Goal: Navigation & Orientation: Understand site structure

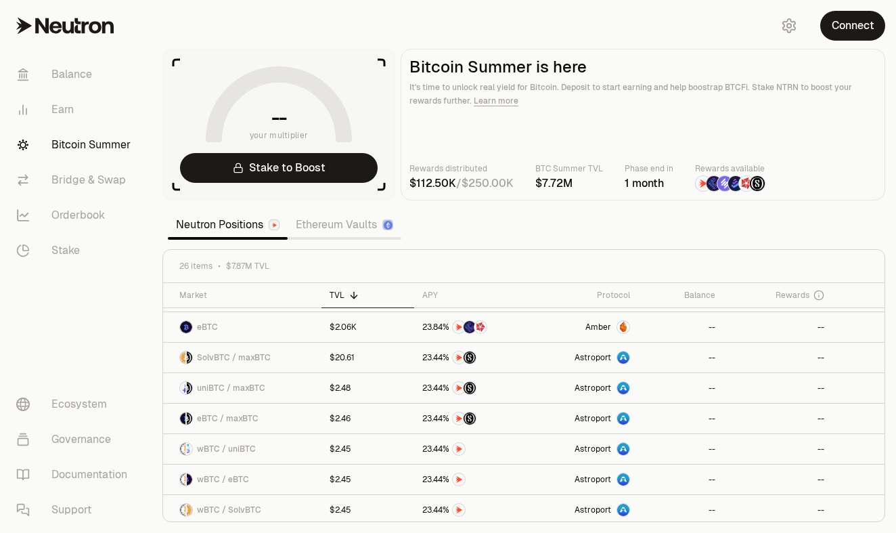
scroll to position [578, 0]
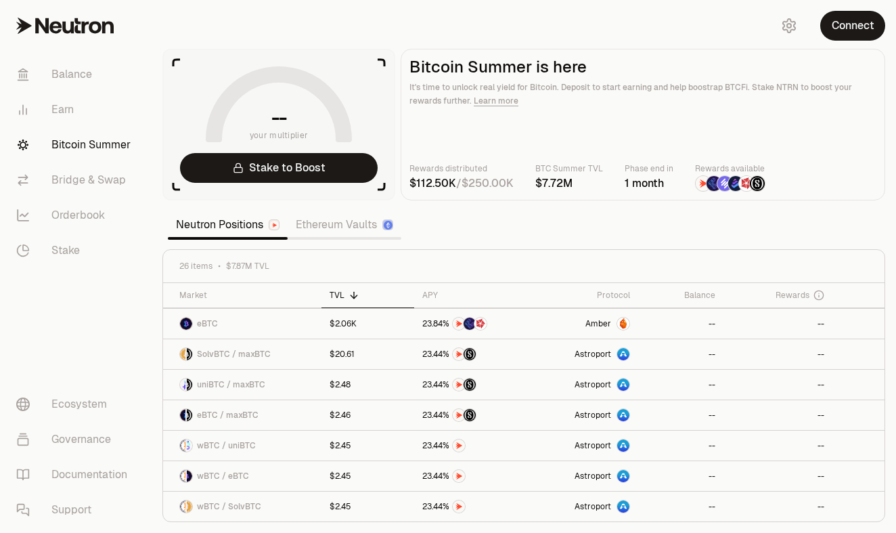
click at [90, 144] on link "Bitcoin Summer" at bounding box center [75, 144] width 141 height 35
click at [91, 179] on link "Bridge & Swap" at bounding box center [75, 179] width 141 height 35
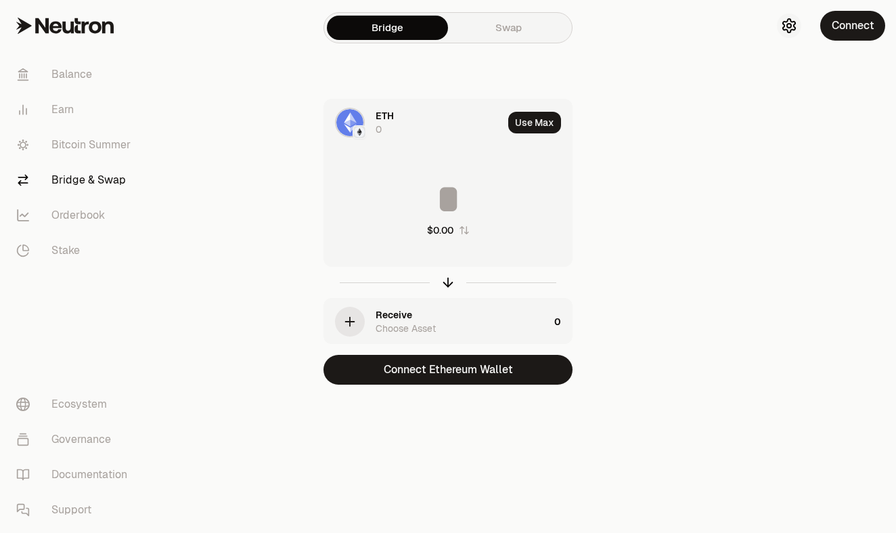
click at [795, 20] on icon "button" at bounding box center [789, 26] width 16 height 16
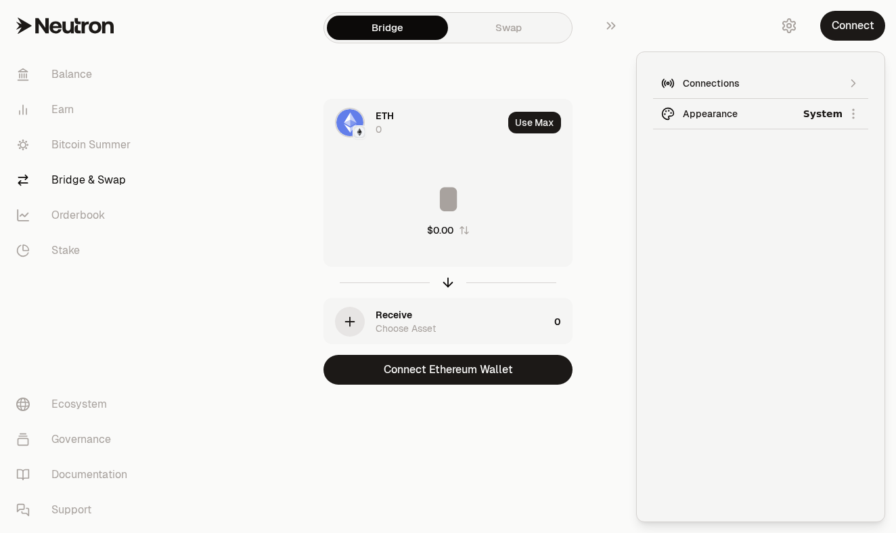
click at [865, 88] on button "Connections" at bounding box center [760, 83] width 215 height 30
click at [606, 313] on div "ETH 0 Use Max $0.00 Receive Choose Asset 0 Connect Ethereum Wallet" at bounding box center [448, 242] width 455 height 286
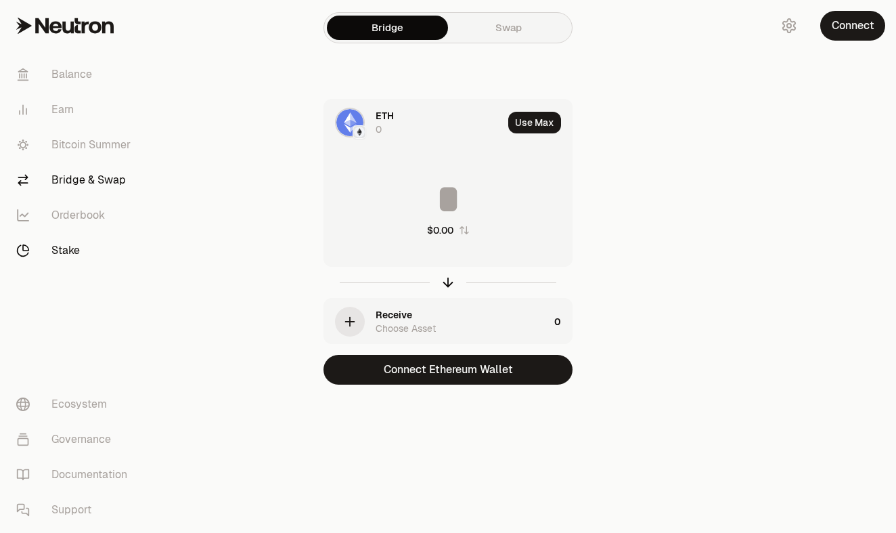
click at [74, 254] on link "Stake" at bounding box center [75, 250] width 141 height 35
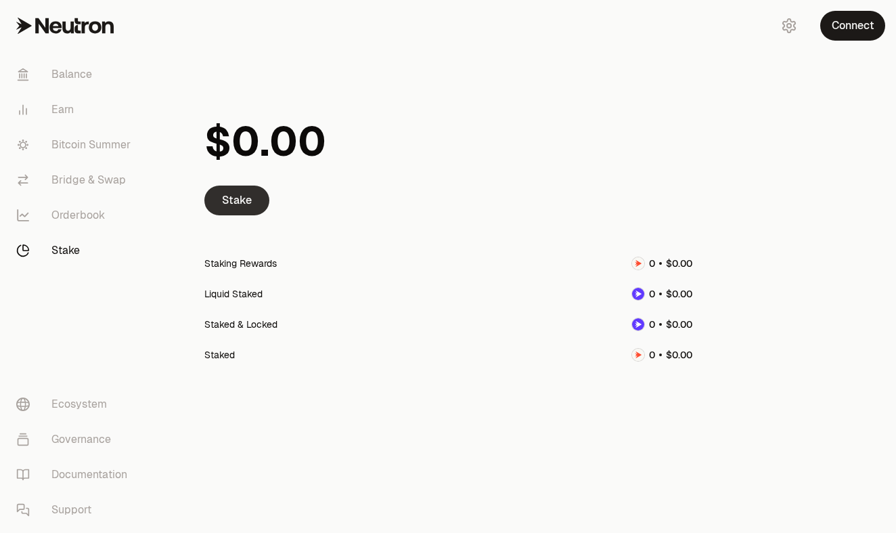
click at [232, 199] on link "Stake" at bounding box center [236, 200] width 65 height 30
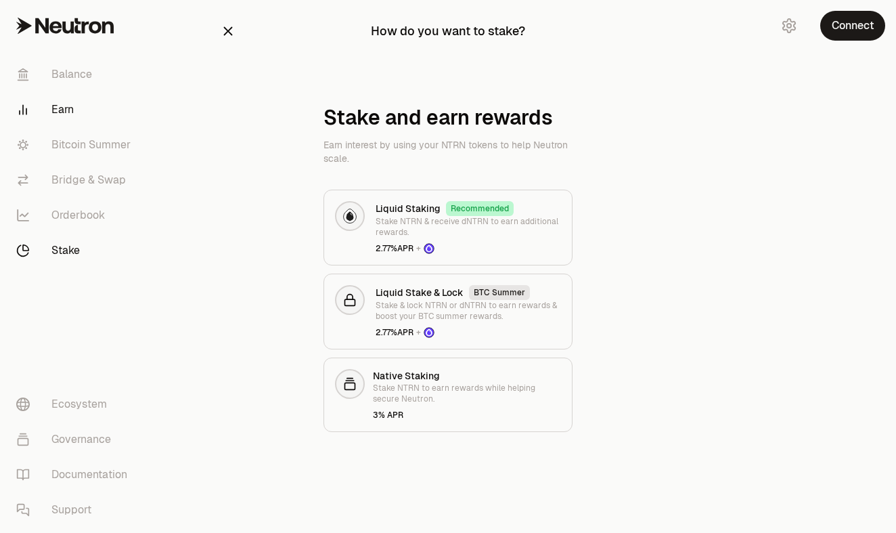
click at [62, 108] on link "Earn" at bounding box center [75, 109] width 141 height 35
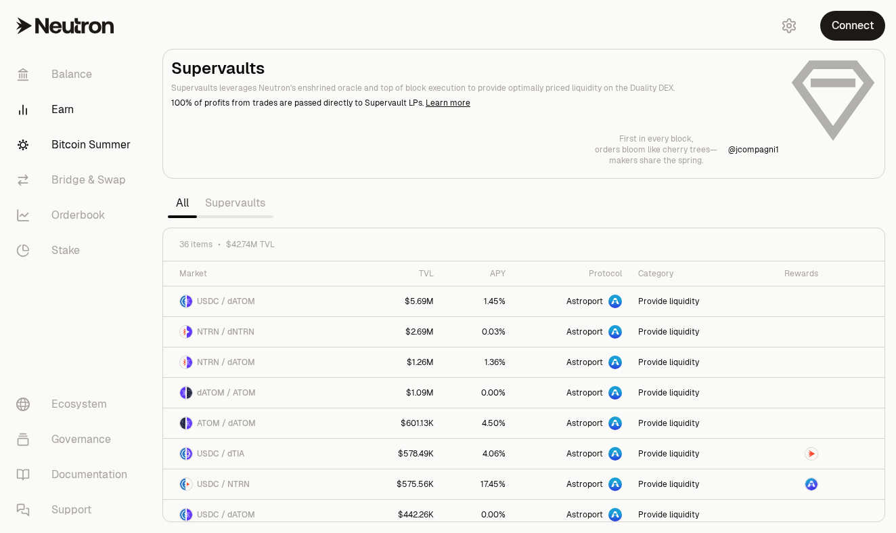
click at [122, 150] on link "Bitcoin Summer" at bounding box center [75, 144] width 141 height 35
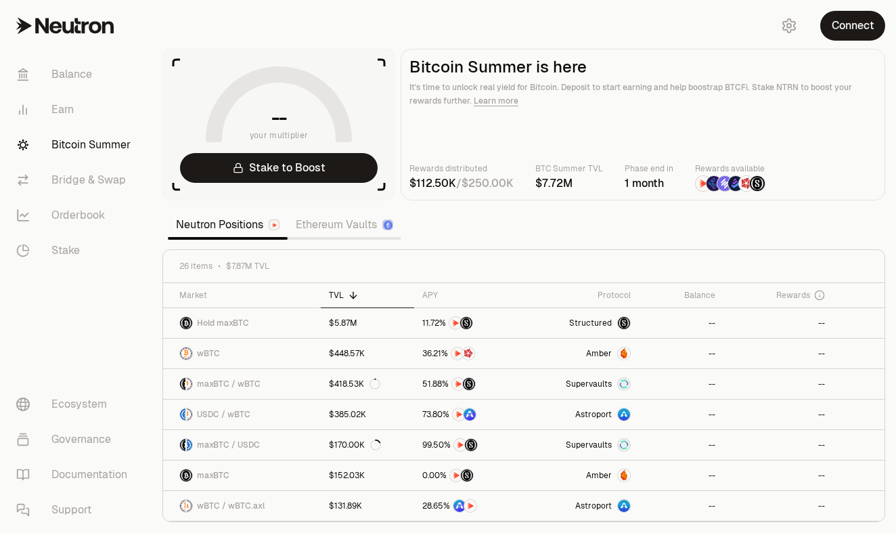
click at [325, 220] on link "Ethereum Vaults" at bounding box center [345, 224] width 114 height 27
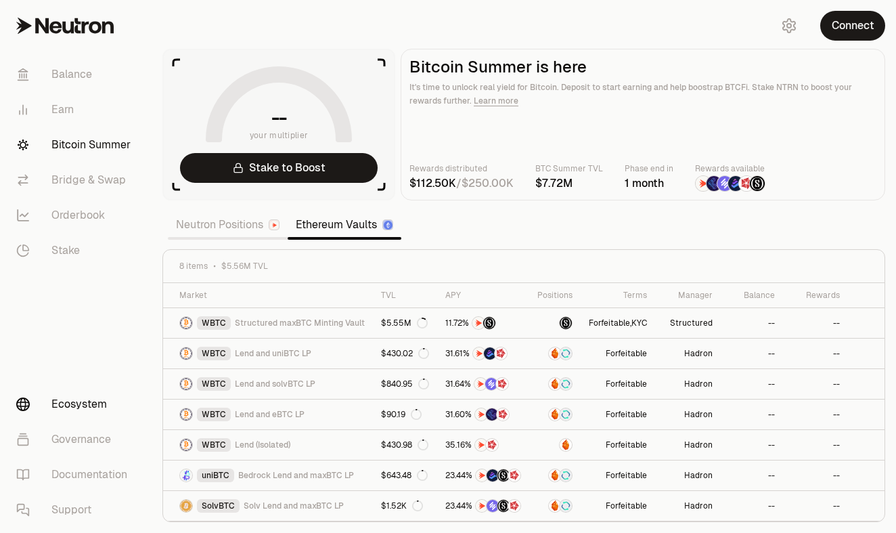
click at [81, 401] on link "Ecosystem" at bounding box center [75, 403] width 141 height 35
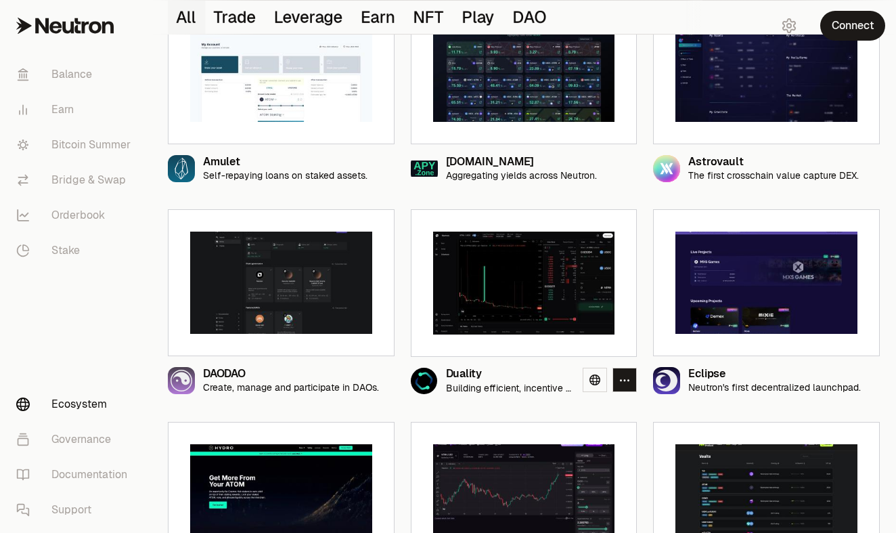
scroll to position [625, 0]
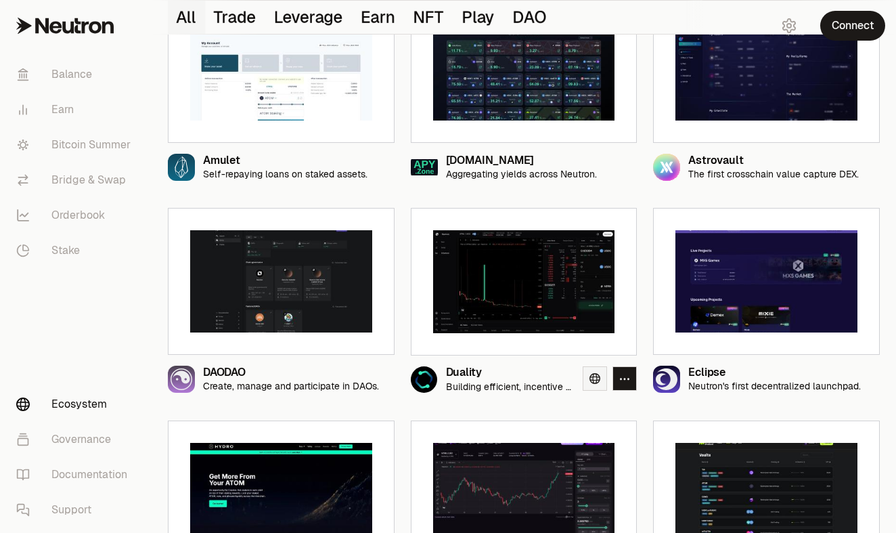
click at [595, 380] on icon at bounding box center [594, 378] width 11 height 11
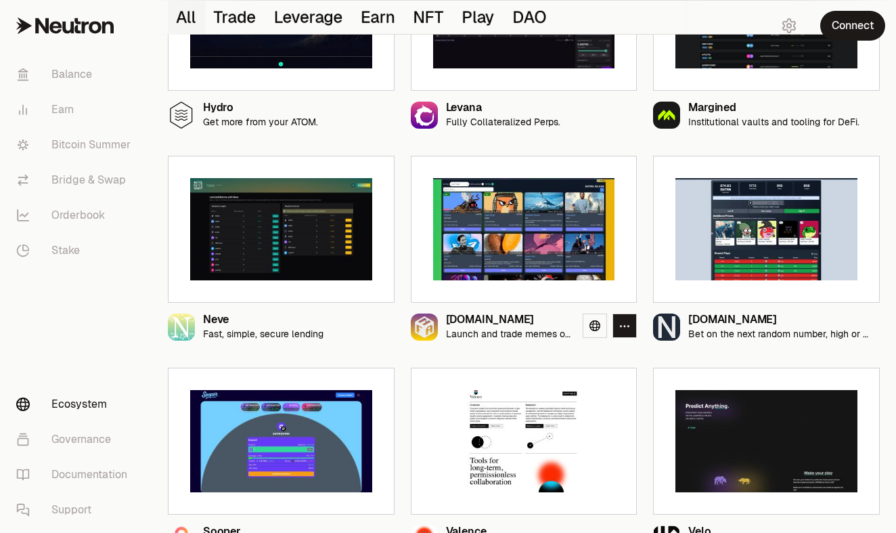
scroll to position [1123, 0]
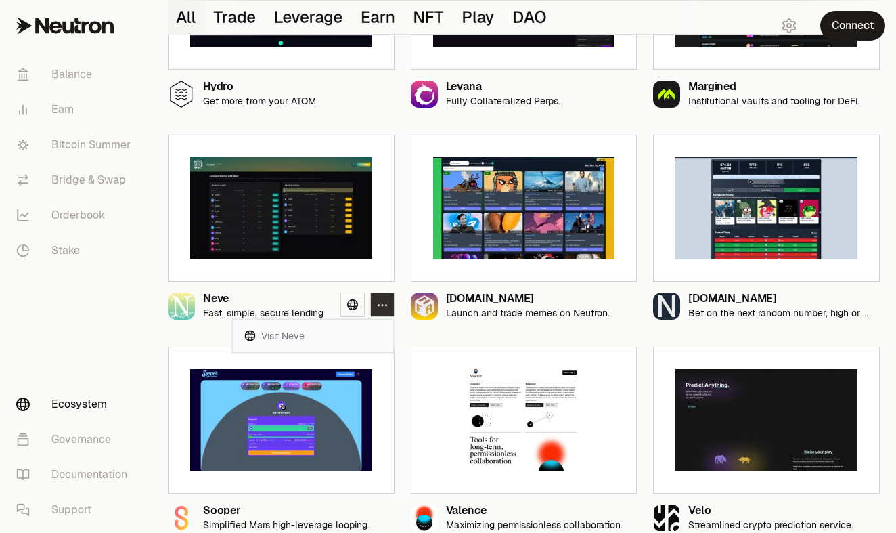
click at [385, 305] on icon "button" at bounding box center [382, 305] width 11 height 12
click at [316, 332] on link "Visit Neve" at bounding box center [313, 336] width 150 height 22
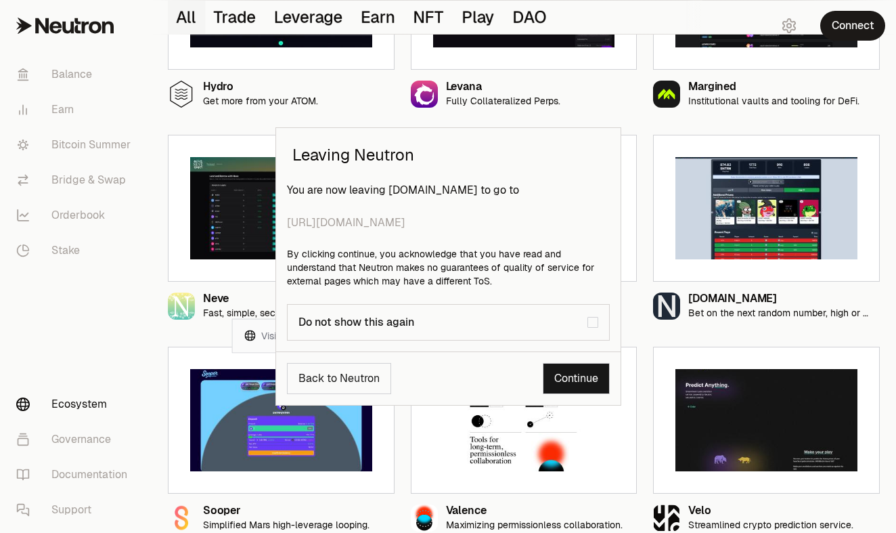
click at [331, 382] on button "Back to Neutron" at bounding box center [339, 378] width 104 height 31
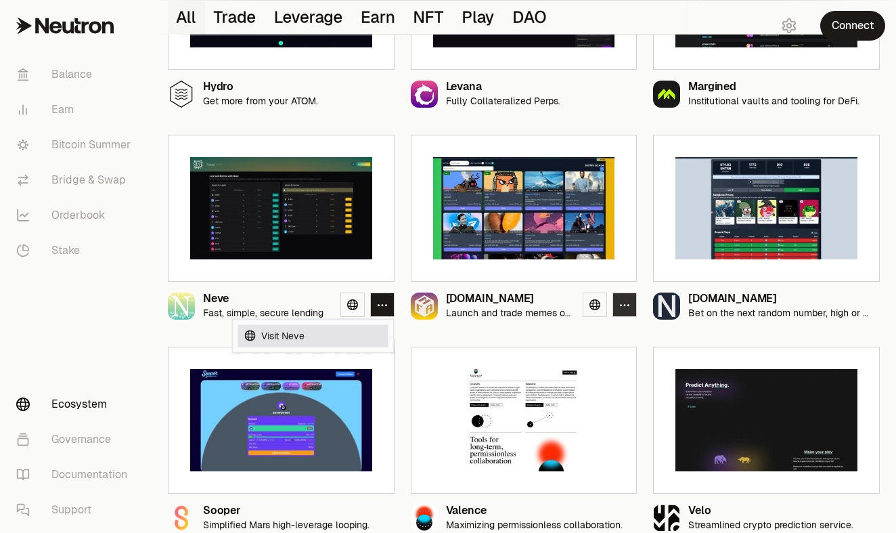
click at [628, 305] on icon "button" at bounding box center [624, 305] width 9 height 2
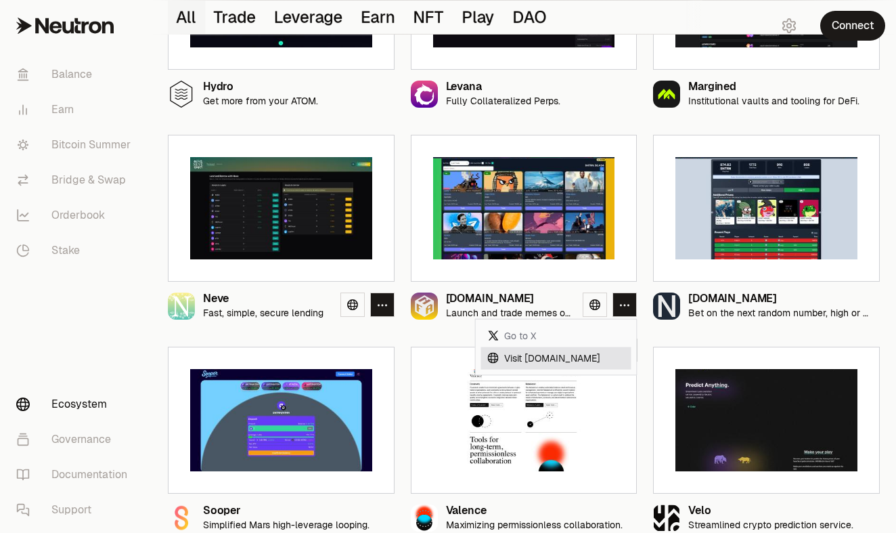
click at [531, 361] on link "Visit NFA.zone" at bounding box center [556, 357] width 150 height 22
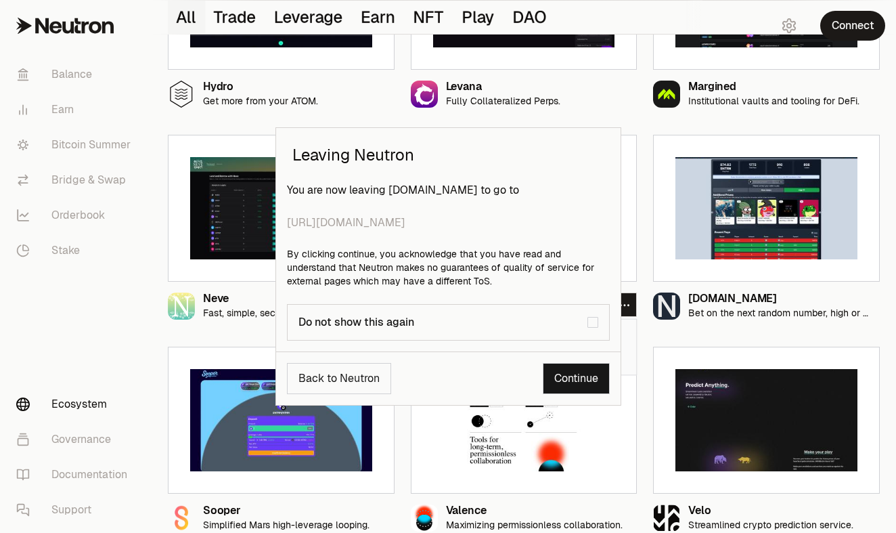
click at [367, 373] on button "Back to Neutron" at bounding box center [339, 378] width 104 height 31
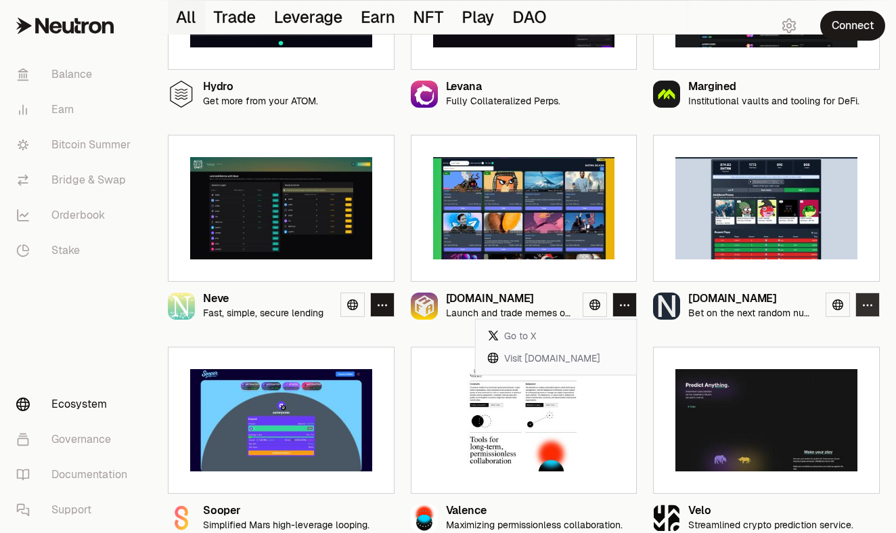
click at [869, 303] on icon "button" at bounding box center [867, 305] width 11 height 12
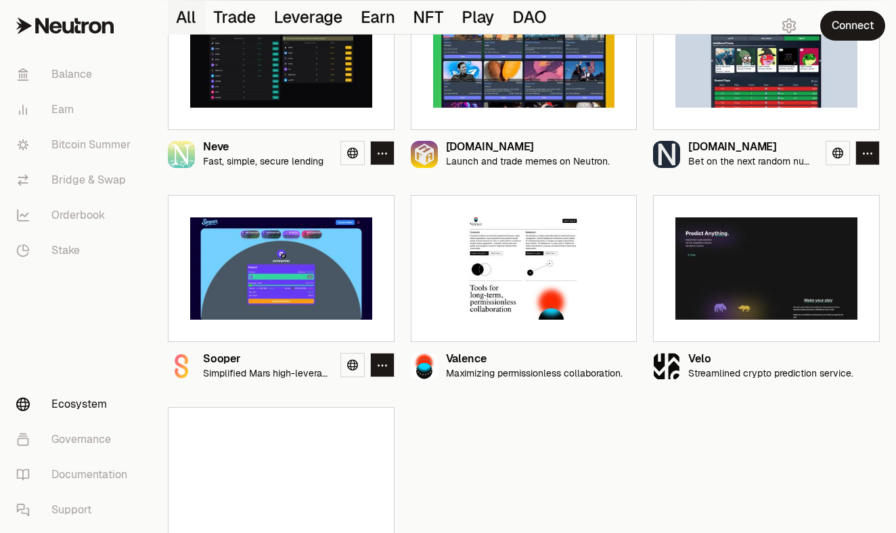
scroll to position [1283, 0]
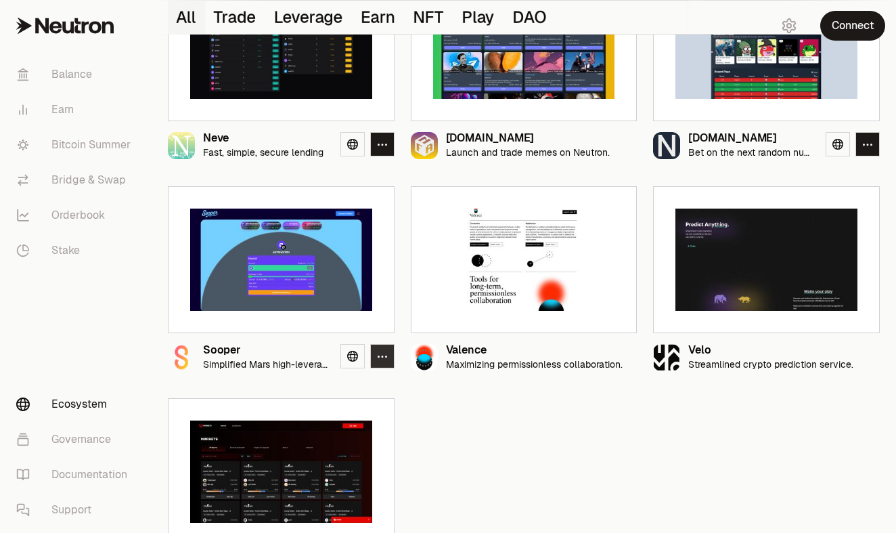
click at [383, 353] on icon "button" at bounding box center [382, 357] width 11 height 12
click at [384, 358] on icon "button" at bounding box center [382, 357] width 11 height 12
click at [326, 393] on link "Visit Sooper" at bounding box center [313, 387] width 150 height 22
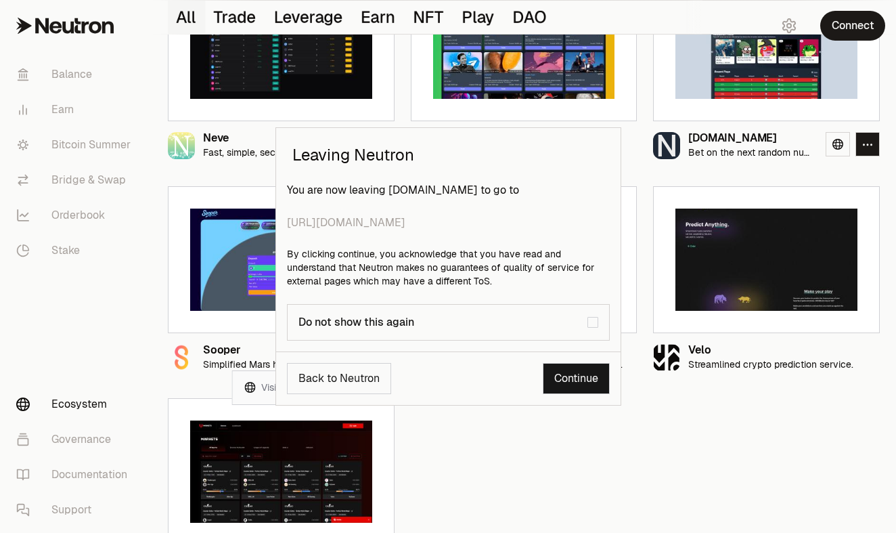
click at [345, 390] on button "Back to Neutron" at bounding box center [339, 378] width 104 height 31
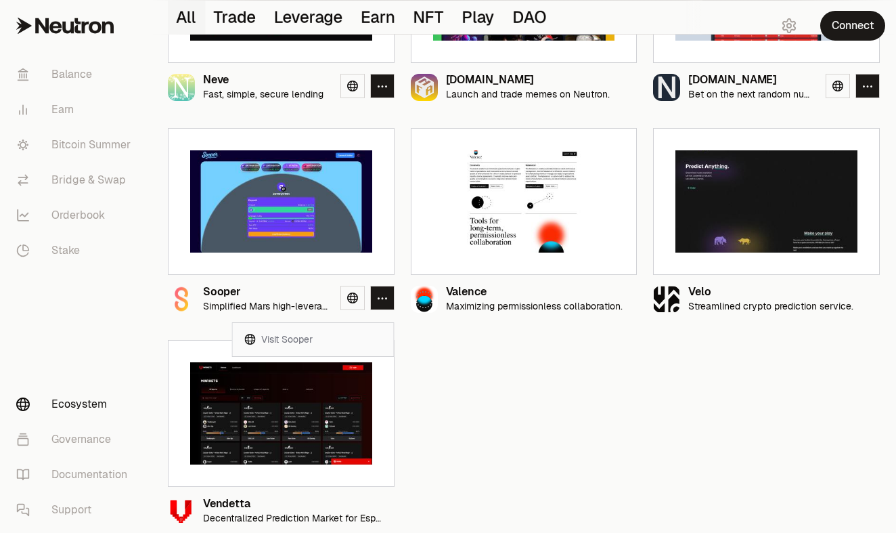
scroll to position [1343, 0]
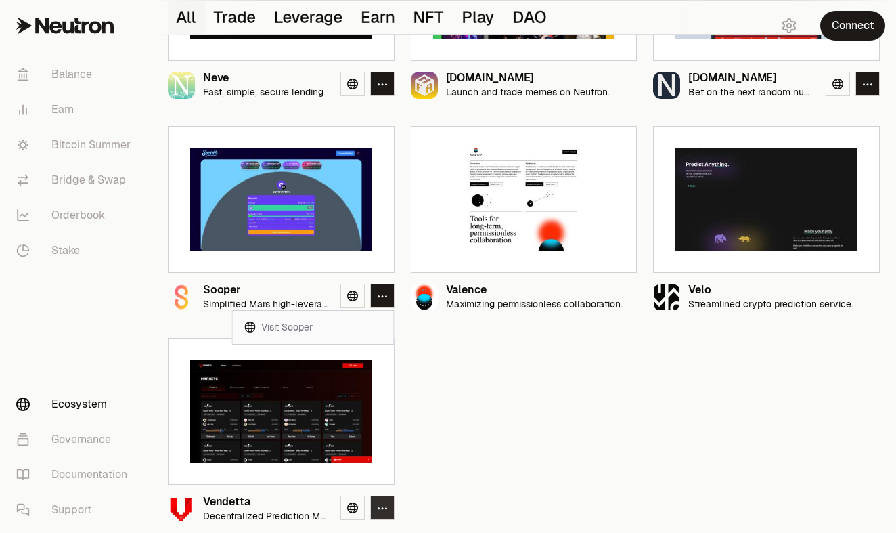
click at [384, 505] on icon "button" at bounding box center [382, 508] width 11 height 12
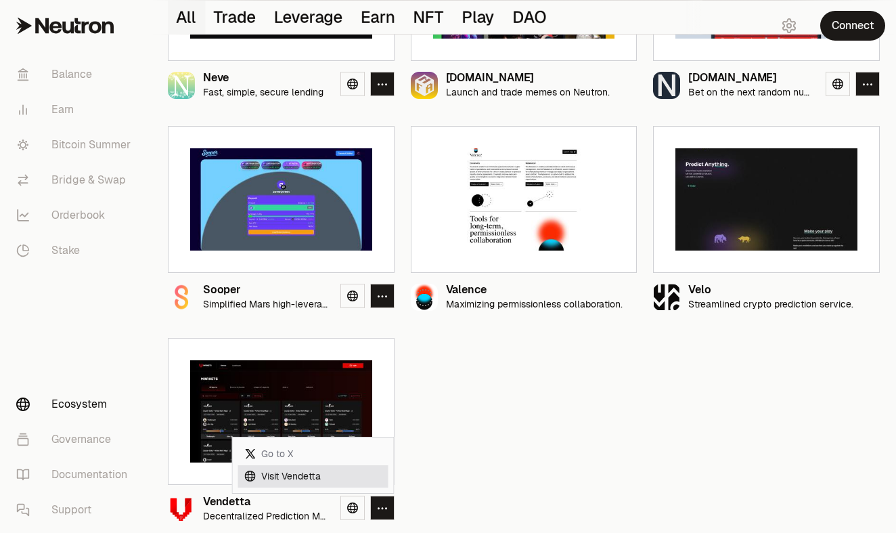
click at [304, 474] on link "Visit Vendetta" at bounding box center [313, 476] width 150 height 22
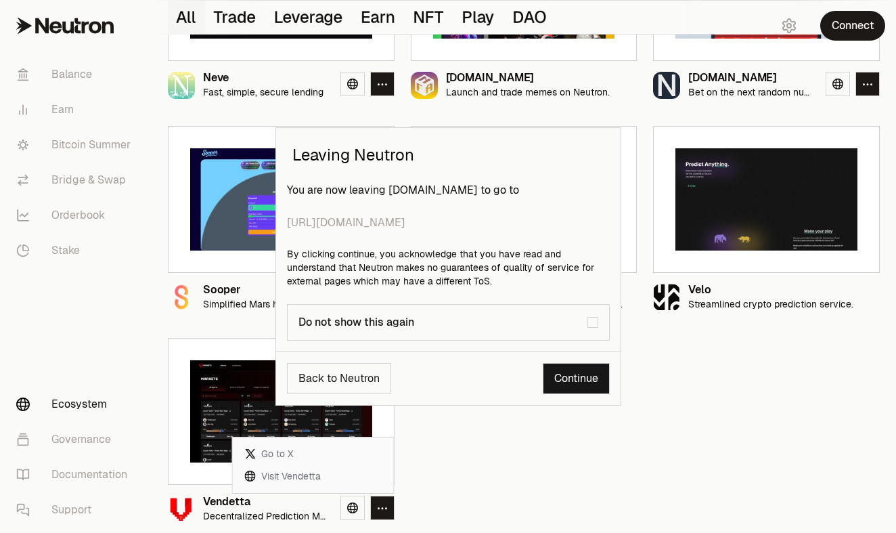
click at [475, 460] on div "Leaving Neutron You are now leaving app.Neutron.org to go to https://vendetta.m…" at bounding box center [448, 266] width 896 height 533
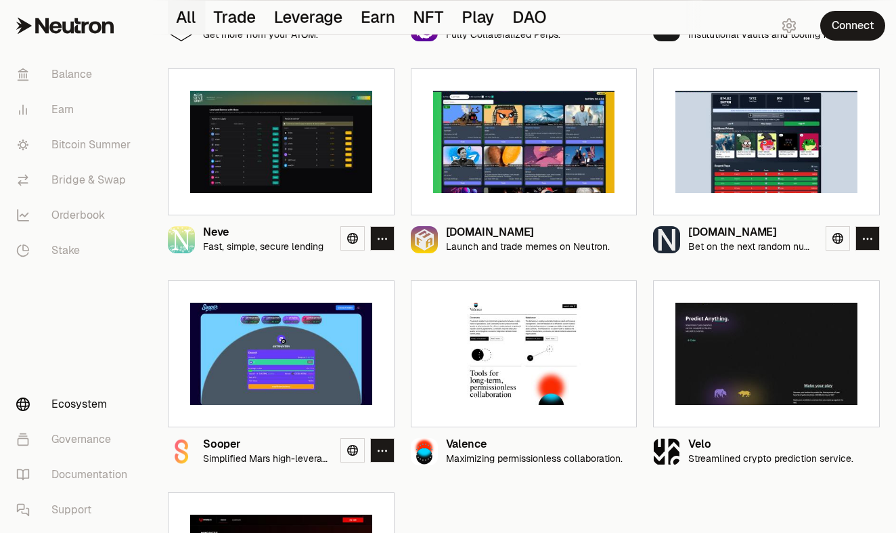
scroll to position [1188, 0]
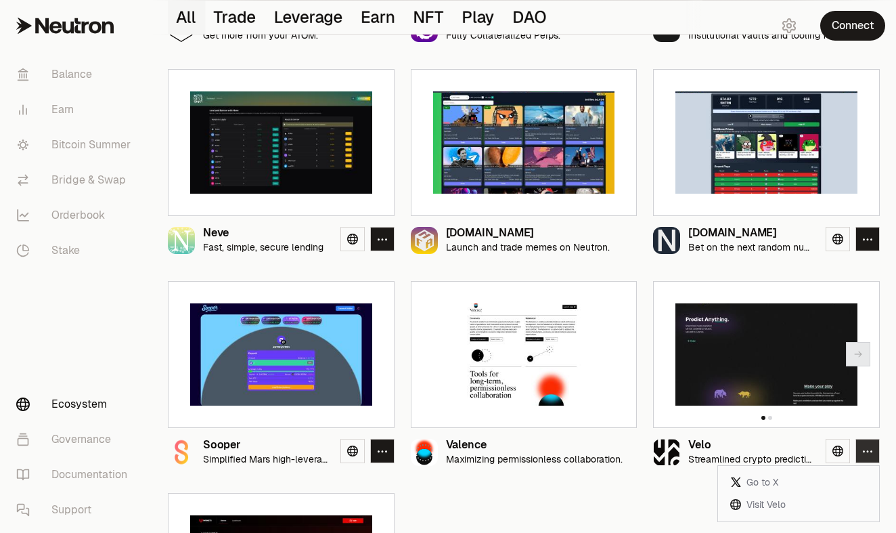
click at [867, 449] on icon "button" at bounding box center [867, 451] width 11 height 12
click at [781, 501] on link "Visit Velo" at bounding box center [798, 504] width 150 height 22
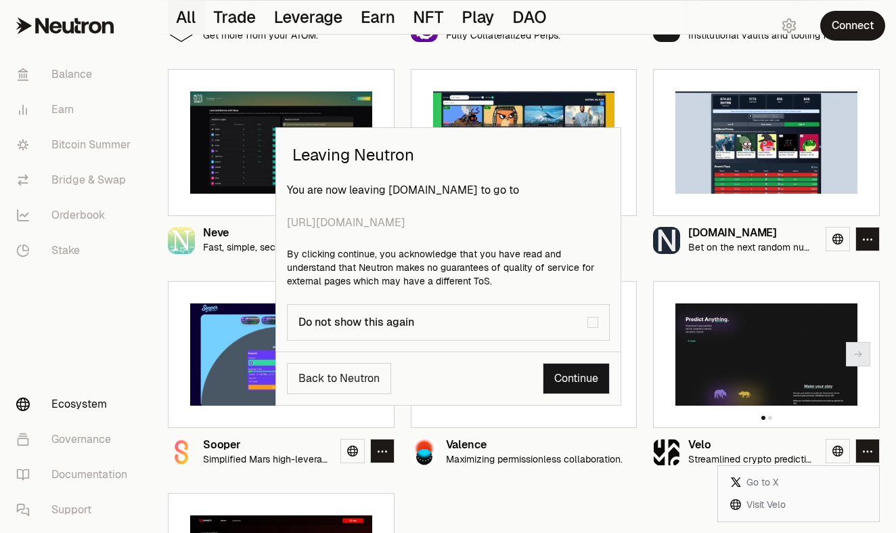
click at [651, 501] on div "Leaving Neutron You are now leaving app.Neutron.org to go to https://www.velo.s…" at bounding box center [448, 266] width 896 height 533
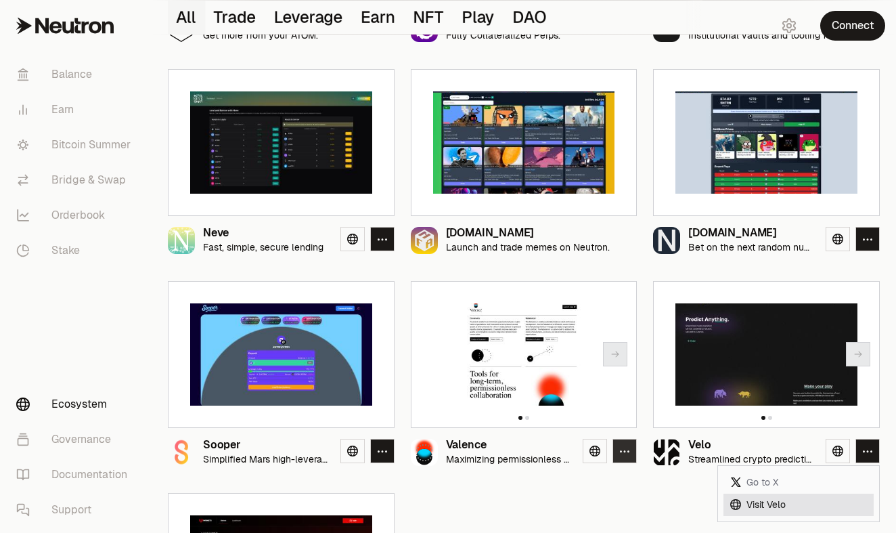
click at [623, 451] on icon "button" at bounding box center [624, 451] width 11 height 12
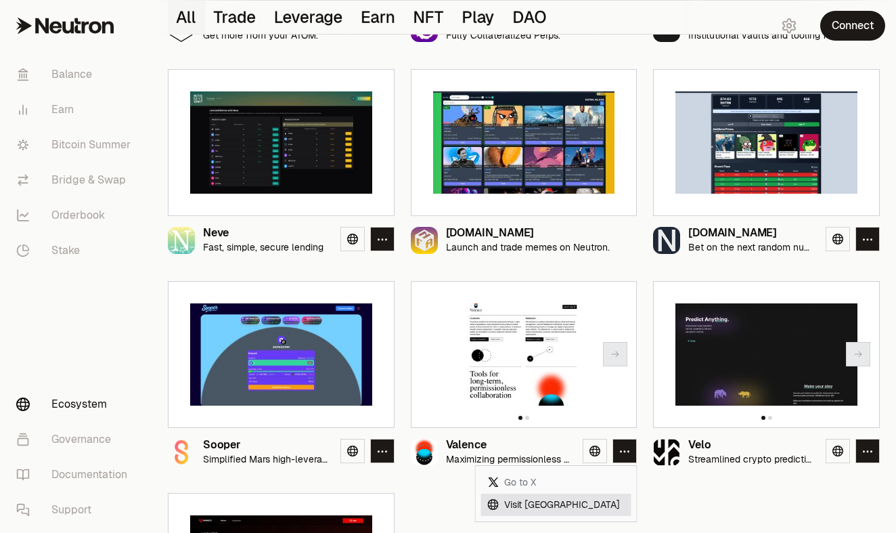
click at [553, 500] on link "Visit Valence" at bounding box center [556, 504] width 150 height 22
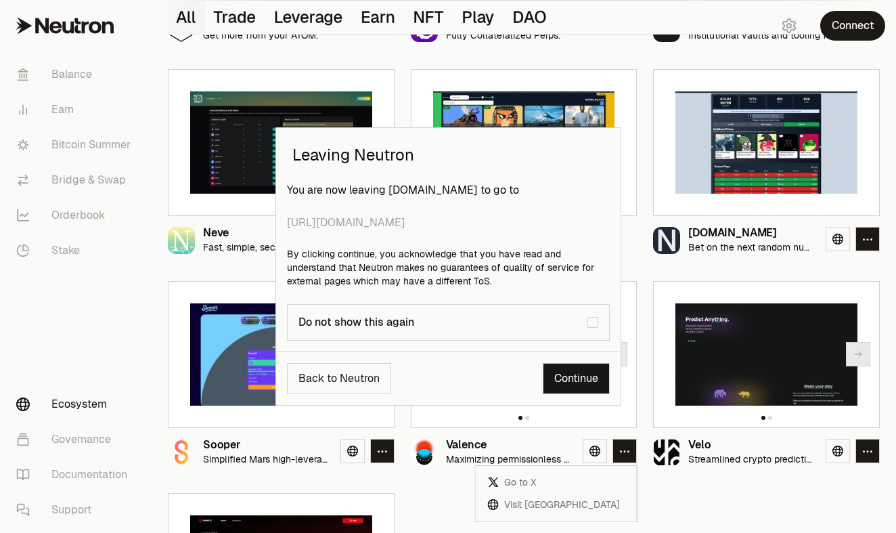
click at [533, 504] on div "Leaving Neutron You are now leaving app.Neutron.org to go to https://www.valenc…" at bounding box center [448, 266] width 896 height 533
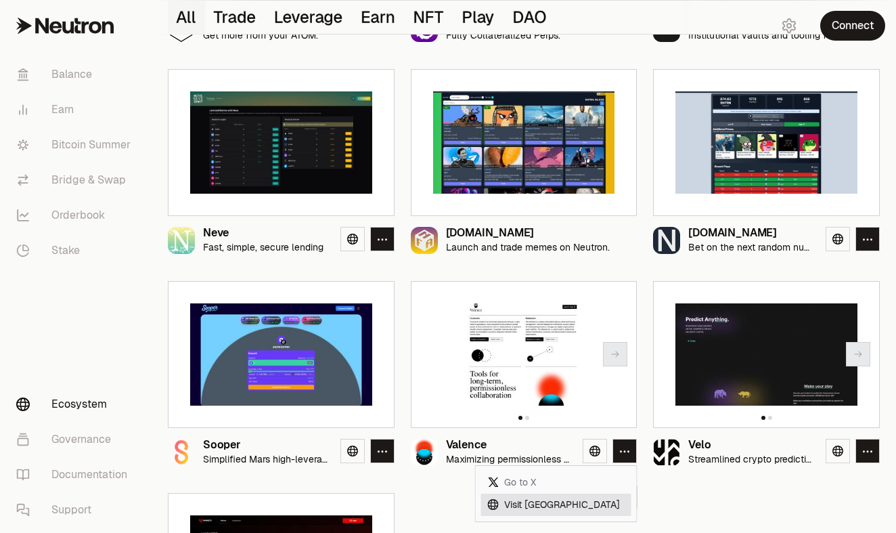
click at [528, 502] on link "Visit Valence" at bounding box center [556, 504] width 150 height 22
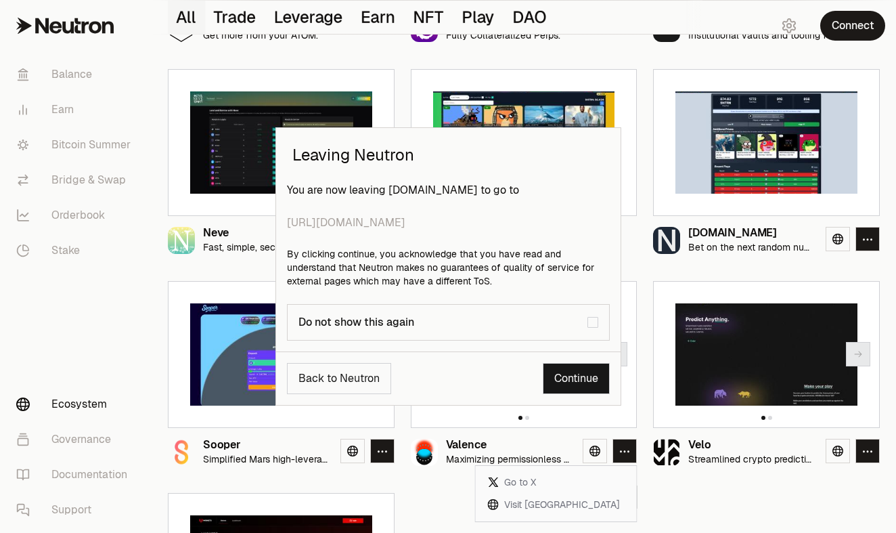
click at [556, 374] on link "Continue" at bounding box center [576, 378] width 67 height 31
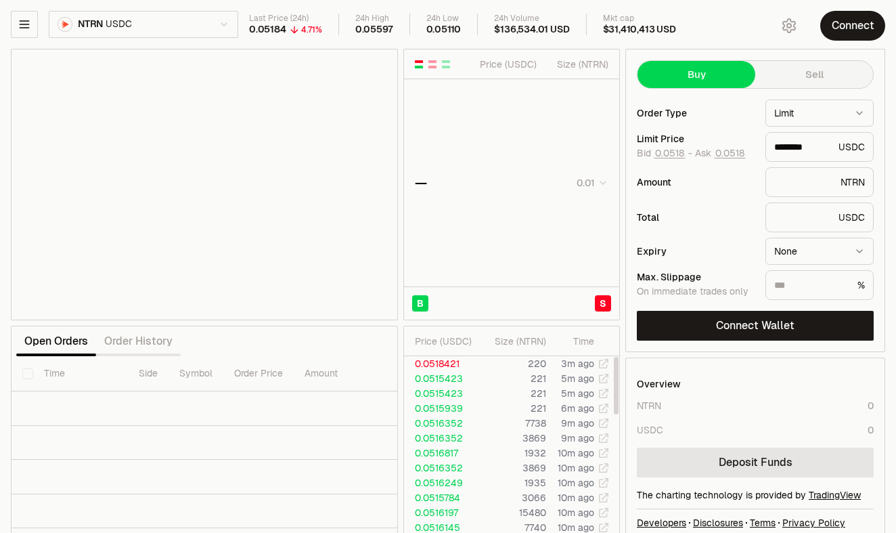
scroll to position [32, 0]
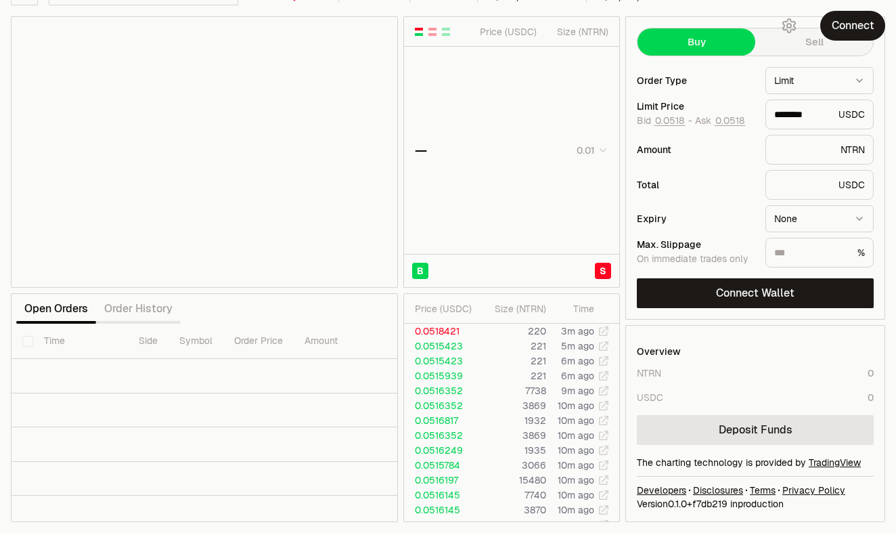
type input "********"
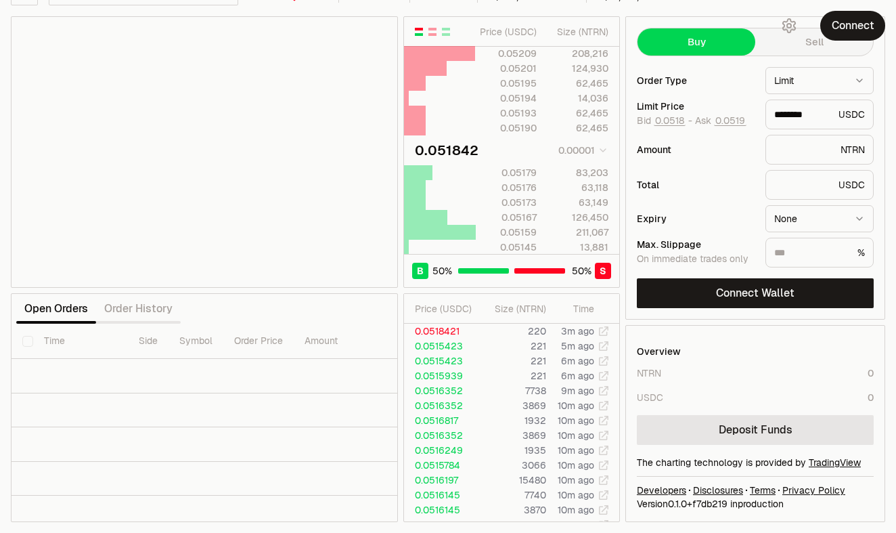
scroll to position [0, 0]
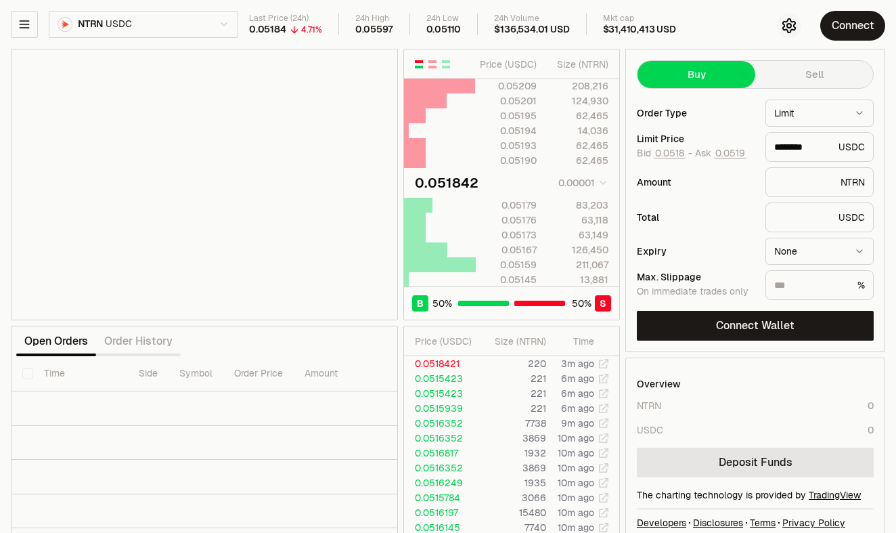
click at [792, 28] on icon "button" at bounding box center [789, 26] width 16 height 16
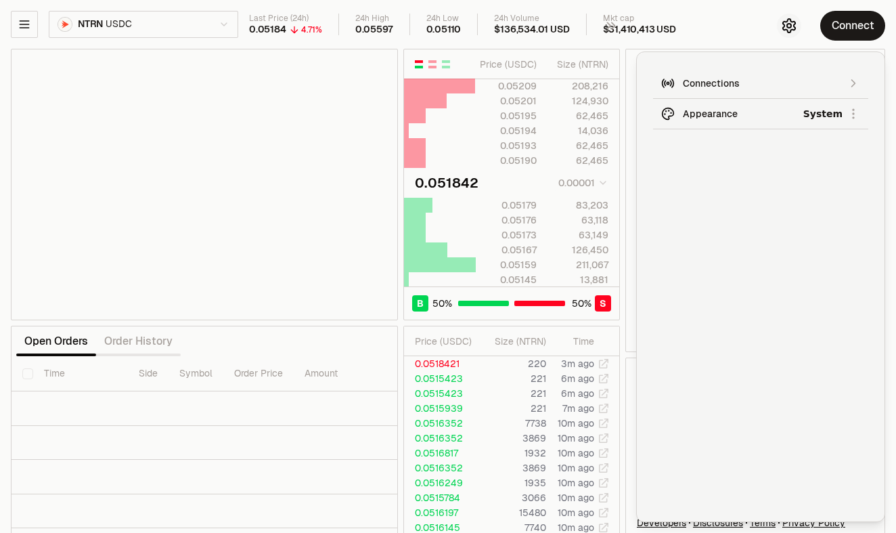
click at [788, 24] on icon "button" at bounding box center [788, 25] width 5 height 5
click at [735, 20] on div "Connect" at bounding box center [766, 25] width 260 height 51
click at [705, 25] on div "Connect" at bounding box center [766, 25] width 260 height 51
click at [26, 34] on button "button" at bounding box center [24, 24] width 27 height 27
